Goal: Task Accomplishment & Management: Manage account settings

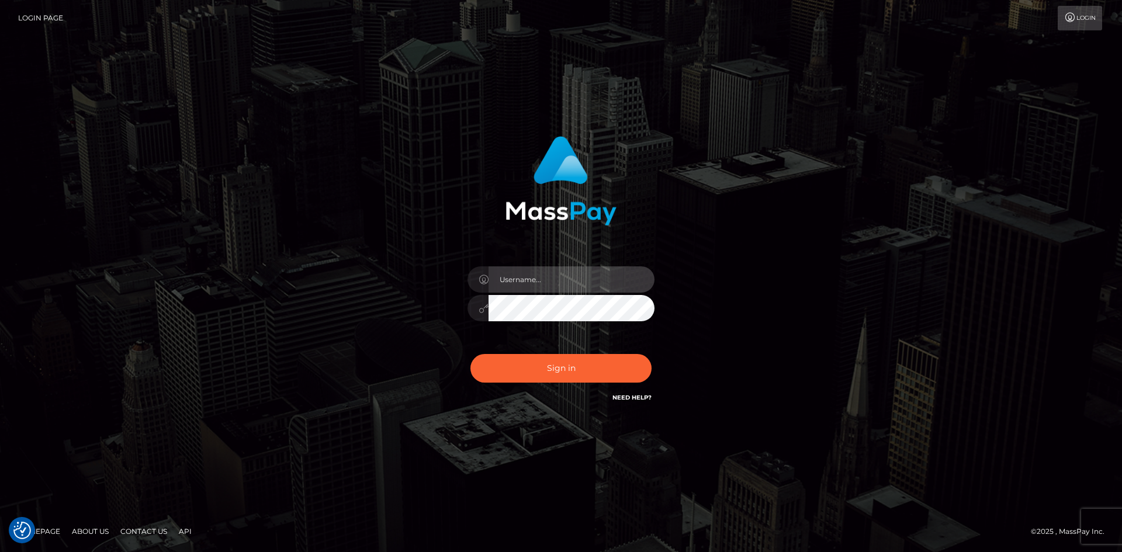
click at [535, 285] on input "text" at bounding box center [571, 279] width 166 height 26
type input "Veronica"
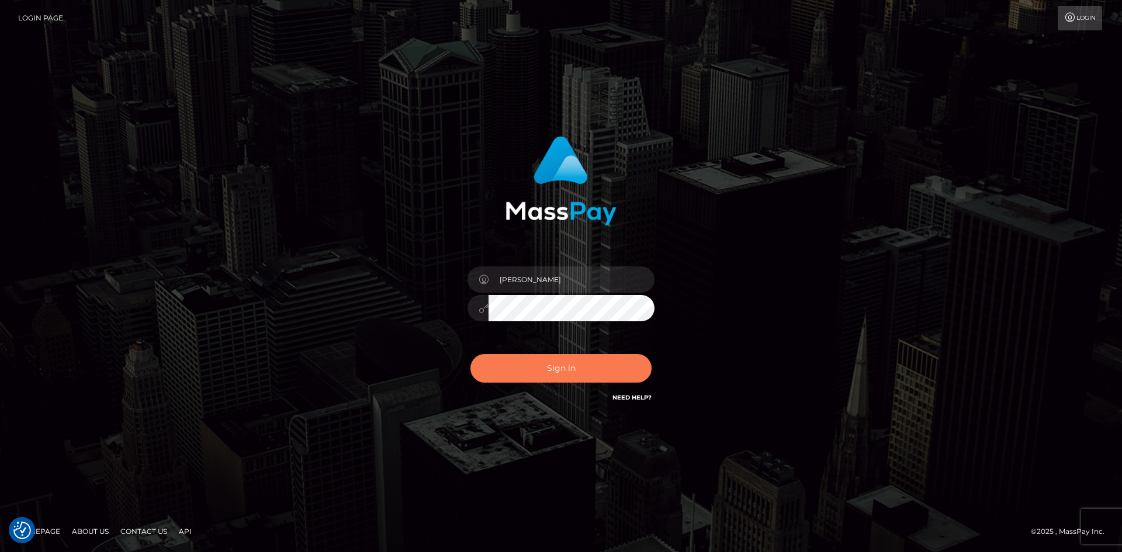
click at [570, 369] on button "Sign in" at bounding box center [560, 368] width 181 height 29
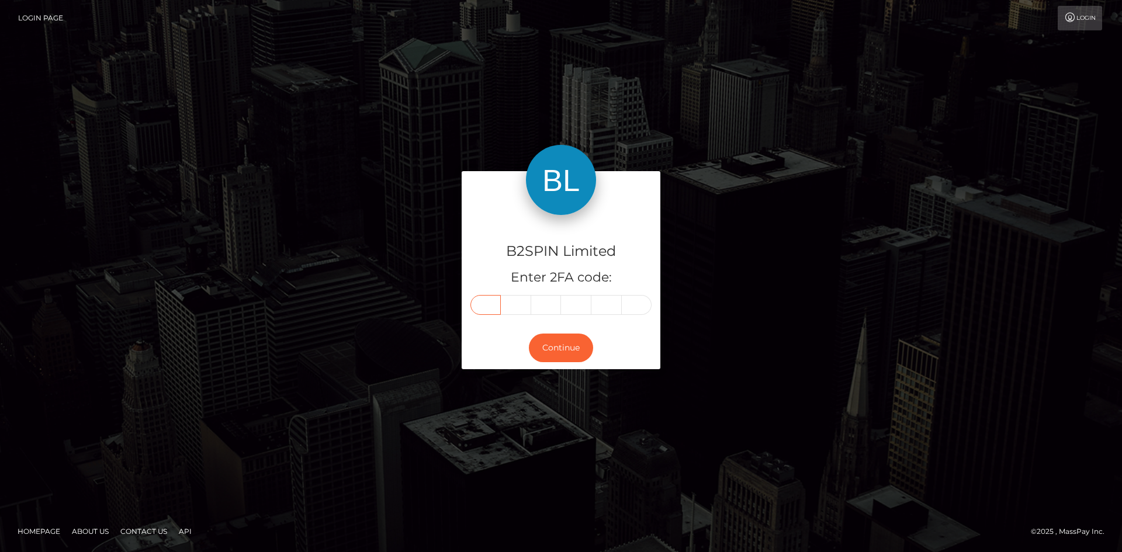
paste input "5"
type input "5"
type input "9"
type input "8"
type input "1"
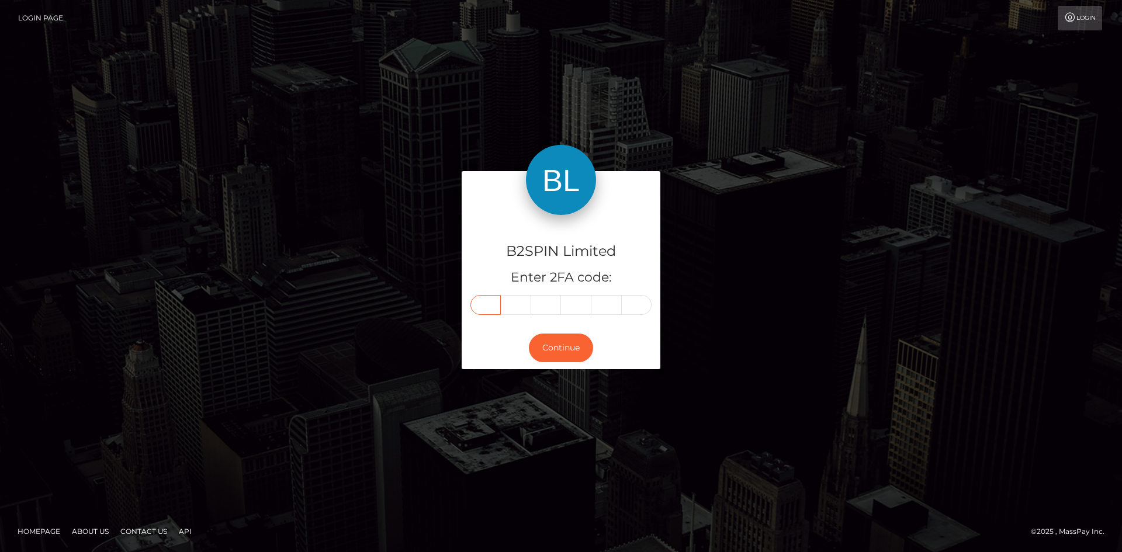
type input "3"
click at [556, 332] on div "Continue" at bounding box center [561, 348] width 199 height 43
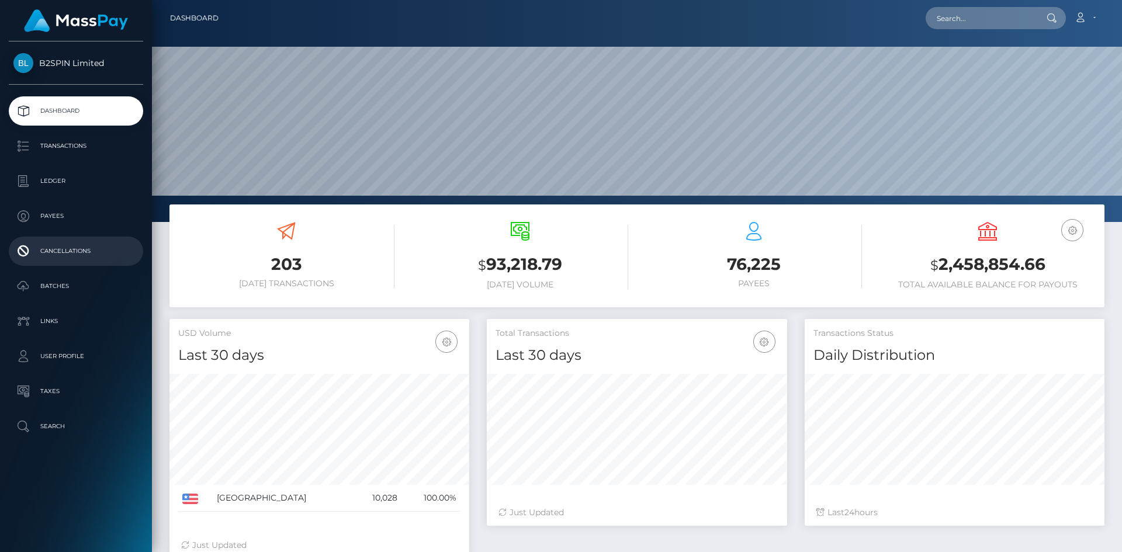
scroll to position [207, 300]
drag, startPoint x: 938, startPoint y: 259, endPoint x: 1050, endPoint y: 265, distance: 112.9
click at [1050, 265] on h3 "$ 2,458,854.66" at bounding box center [987, 265] width 216 height 24
copy h3 "2,458,854.66"
